Goal: Find specific page/section: Find specific page/section

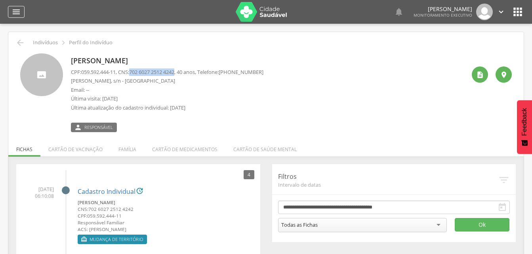
click at [15, 11] on icon "" at bounding box center [16, 12] width 10 height 10
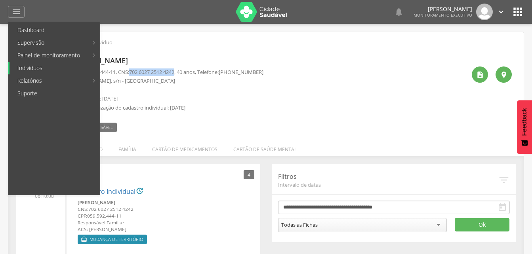
click at [30, 69] on link "Indivíduos" at bounding box center [55, 68] width 90 height 13
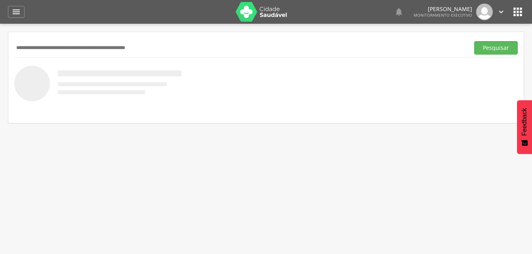
click at [21, 44] on input "text" at bounding box center [240, 47] width 452 height 13
click at [21, 47] on input "text" at bounding box center [240, 47] width 452 height 13
type input "*"
drag, startPoint x: 486, startPoint y: 46, endPoint x: 470, endPoint y: 31, distance: 21.6
click at [485, 46] on button "Pesquisar" at bounding box center [496, 47] width 44 height 13
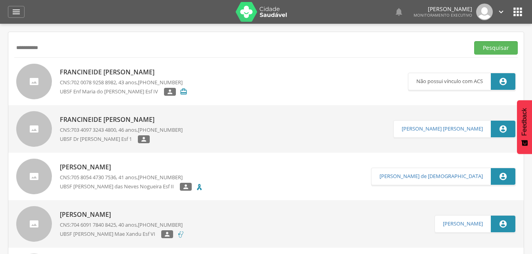
click at [56, 48] on input "**********" at bounding box center [240, 47] width 452 height 13
type input "**********"
drag, startPoint x: 488, startPoint y: 47, endPoint x: 462, endPoint y: 55, distance: 26.6
click at [487, 47] on button "Pesquisar" at bounding box center [496, 47] width 44 height 13
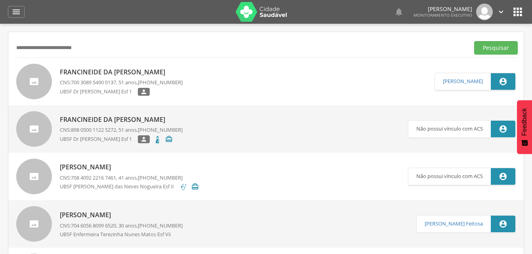
click at [128, 74] on p "Francineide da [PERSON_NAME]" at bounding box center [121, 72] width 123 height 9
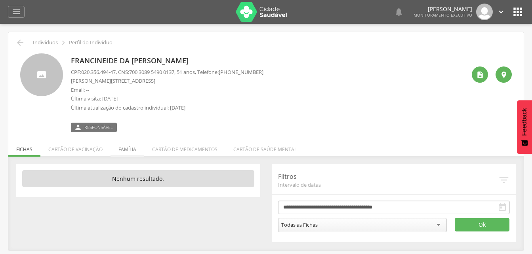
click at [125, 151] on li "Família" at bounding box center [128, 147] width 34 height 19
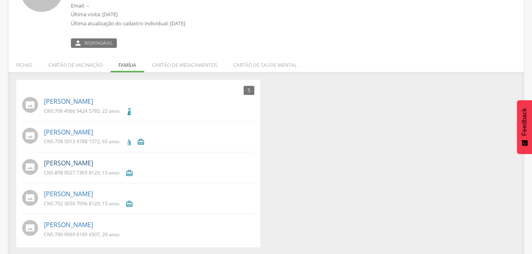
scroll to position [86, 0]
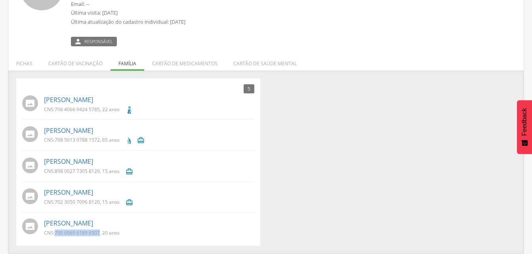
drag, startPoint x: 54, startPoint y: 232, endPoint x: 100, endPoint y: 235, distance: 45.6
click at [100, 235] on p "CNS: 700 0069 6189 6507 , 20 anos" at bounding box center [82, 233] width 76 height 7
drag, startPoint x: 100, startPoint y: 235, endPoint x: 94, endPoint y: 233, distance: 5.8
copy p "700 0069 6189 6507"
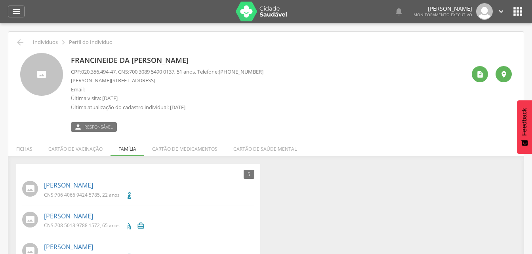
scroll to position [0, 0]
click at [481, 80] on div "" at bounding box center [480, 75] width 16 height 16
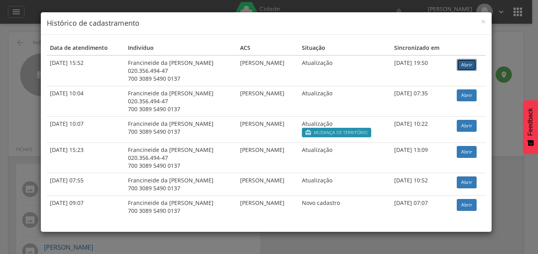
click at [469, 65] on link "Abrir" at bounding box center [467, 65] width 20 height 12
click at [483, 21] on span "×" at bounding box center [483, 21] width 5 height 11
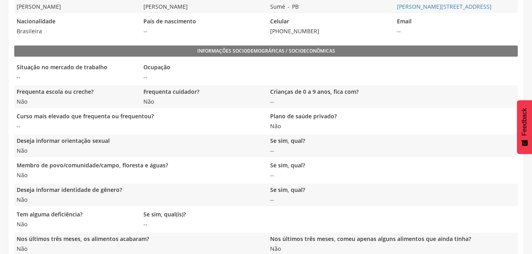
scroll to position [286, 0]
